Goal: Task Accomplishment & Management: Use online tool/utility

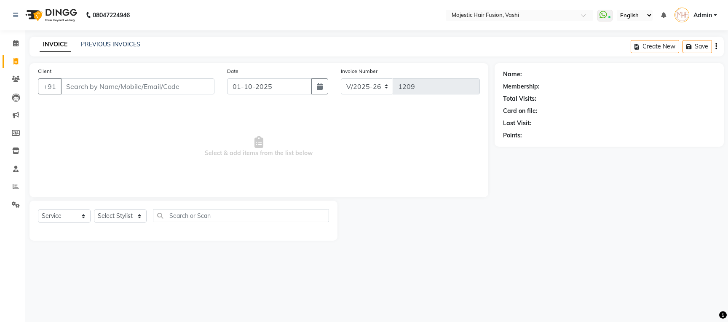
select select "559"
select select "service"
click at [14, 187] on icon at bounding box center [16, 186] width 6 height 6
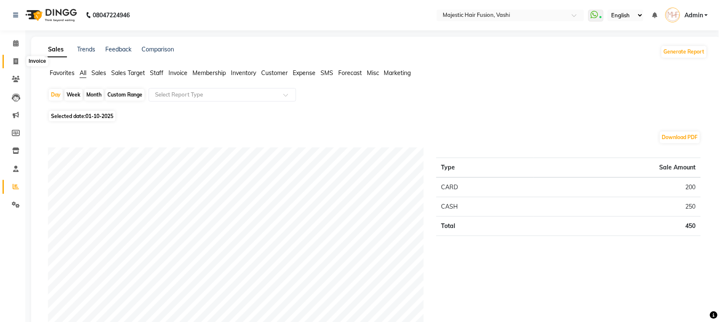
click at [14, 62] on icon at bounding box center [15, 61] width 5 height 6
select select "559"
select select "service"
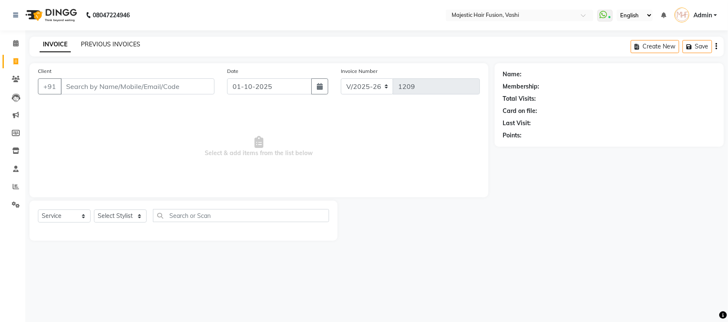
click at [106, 43] on link "PREVIOUS INVOICES" at bounding box center [110, 44] width 59 height 8
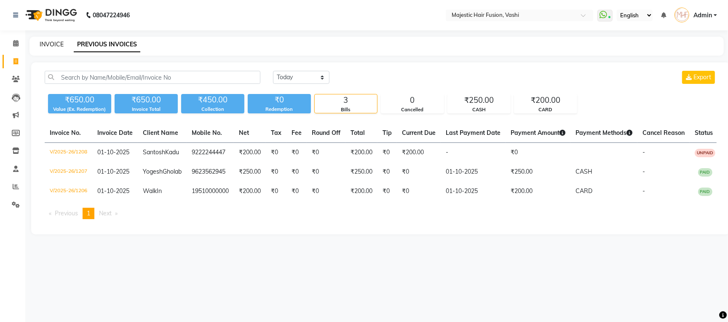
click at [53, 43] on link "INVOICE" at bounding box center [52, 44] width 24 height 8
select select "service"
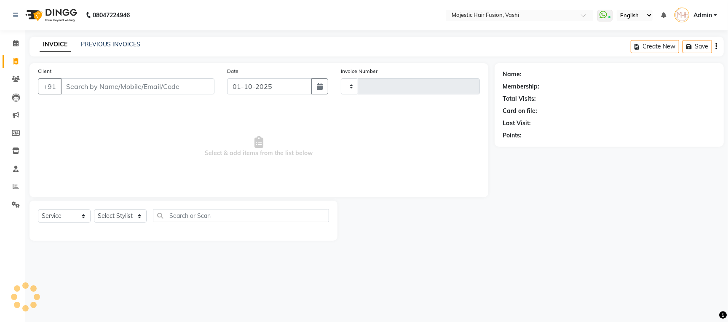
type input "1209"
select select "559"
type input "-"
click at [116, 42] on link "PREVIOUS INVOICES" at bounding box center [110, 44] width 59 height 8
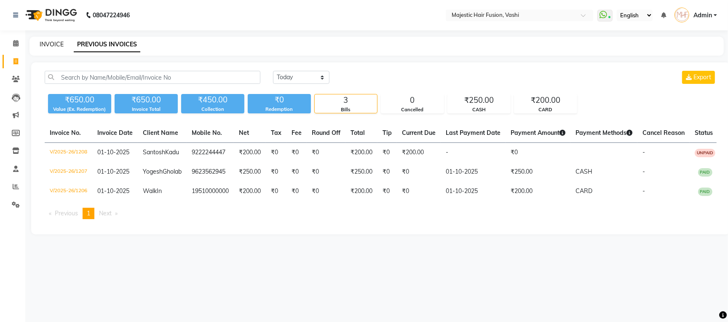
click at [43, 40] on link "INVOICE" at bounding box center [52, 44] width 24 height 8
select select "559"
select select "service"
